Goal: Task Accomplishment & Management: Use online tool/utility

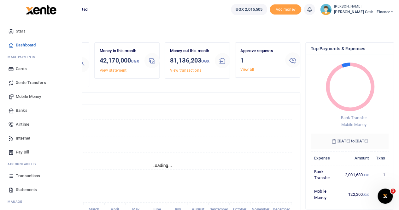
scroll to position [5, 5]
click at [23, 172] on link "Transactions" at bounding box center [41, 176] width 72 height 14
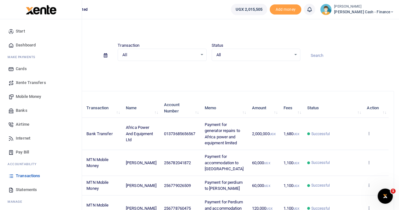
click at [25, 188] on span "Statements" at bounding box center [26, 189] width 21 height 6
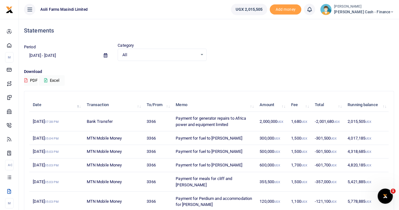
click at [105, 55] on icon at bounding box center [105, 55] width 3 height 4
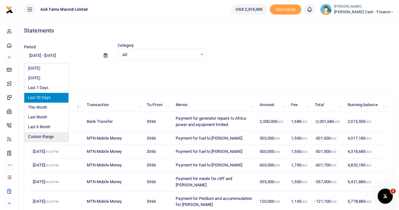
click at [45, 137] on li "Custom Range" at bounding box center [46, 137] width 44 height 10
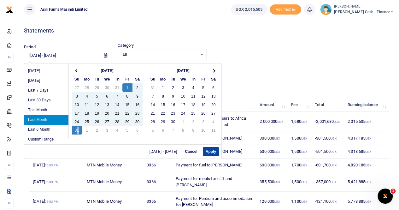
click at [211, 148] on button "Apply" at bounding box center [211, 151] width 16 height 9
type input "[DATE] - [DATE]"
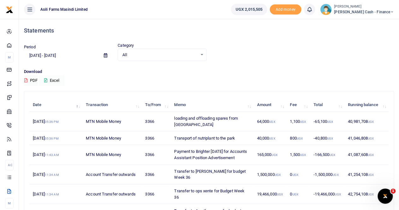
click at [53, 81] on button "Excel" at bounding box center [52, 80] width 26 height 11
